Goal: Register for event/course

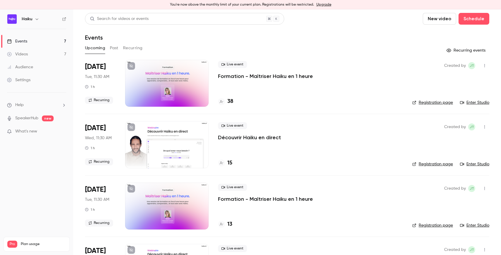
click at [168, 77] on div at bounding box center [167, 83] width 84 height 47
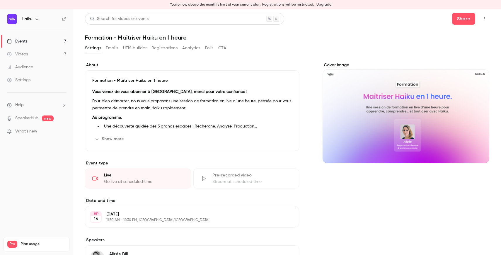
click at [110, 138] on button "Show more" at bounding box center [109, 138] width 35 height 9
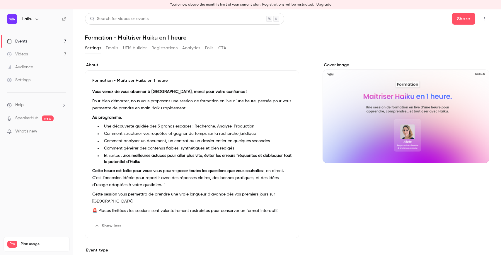
click at [31, 40] on link "Events 7" at bounding box center [36, 41] width 73 height 13
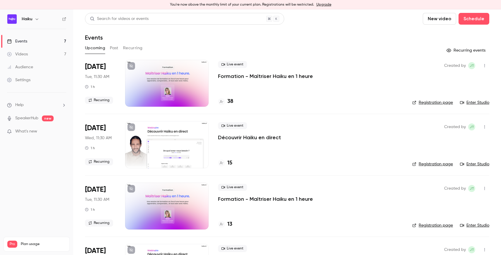
click at [165, 83] on div at bounding box center [167, 83] width 84 height 47
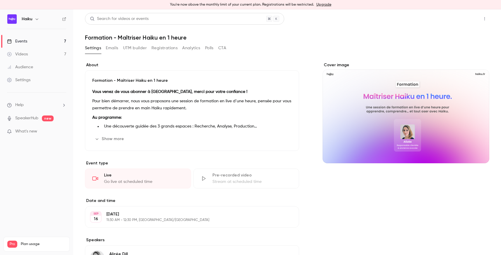
click at [467, 21] on button "Share" at bounding box center [463, 19] width 23 height 12
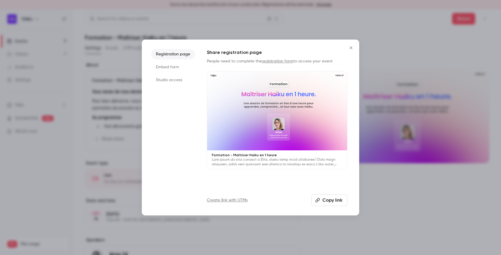
click at [357, 46] on button "Close" at bounding box center [351, 48] width 12 height 12
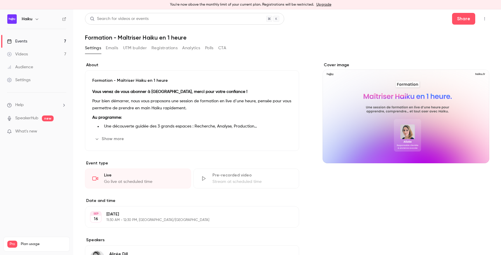
click at [483, 19] on icon "button" at bounding box center [484, 19] width 5 height 4
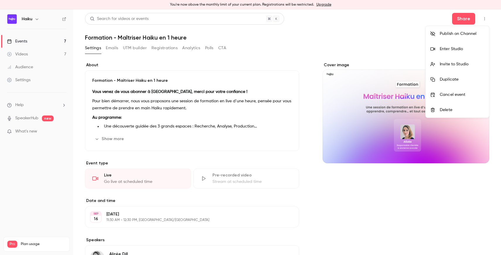
click at [457, 52] on li "Enter Studio" at bounding box center [457, 48] width 63 height 15
